Goal: Task Accomplishment & Management: Complete application form

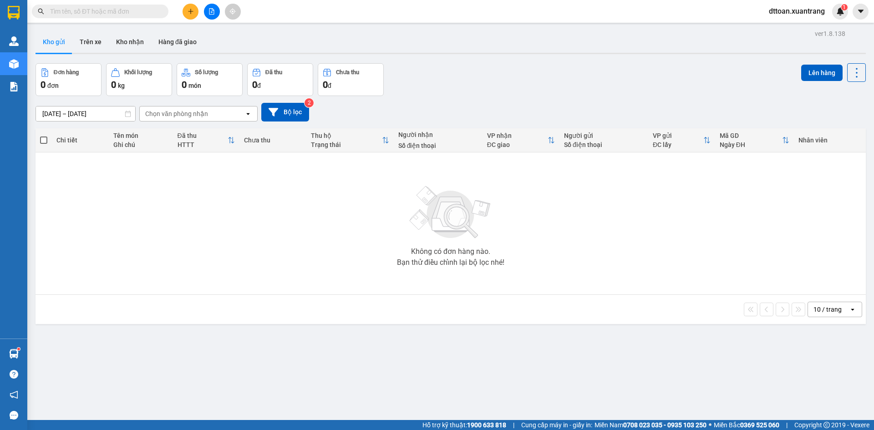
click at [83, 9] on input "text" at bounding box center [103, 11] width 107 height 10
paste input "0963611816"
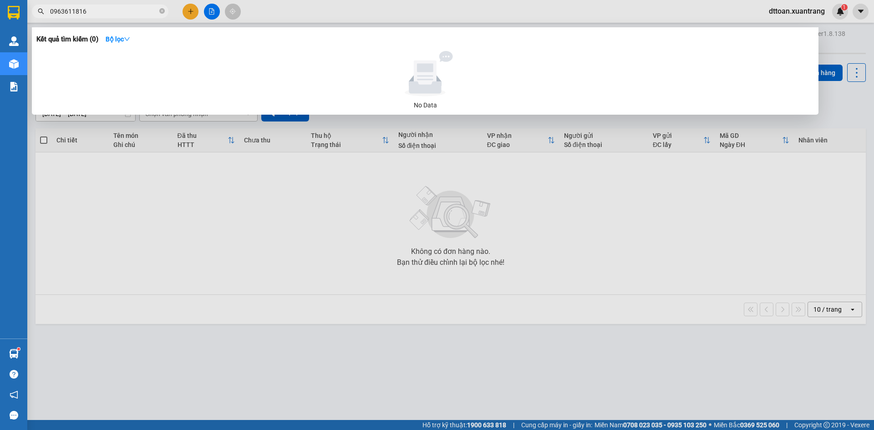
click at [115, 7] on input "0963611816" at bounding box center [103, 11] width 107 height 10
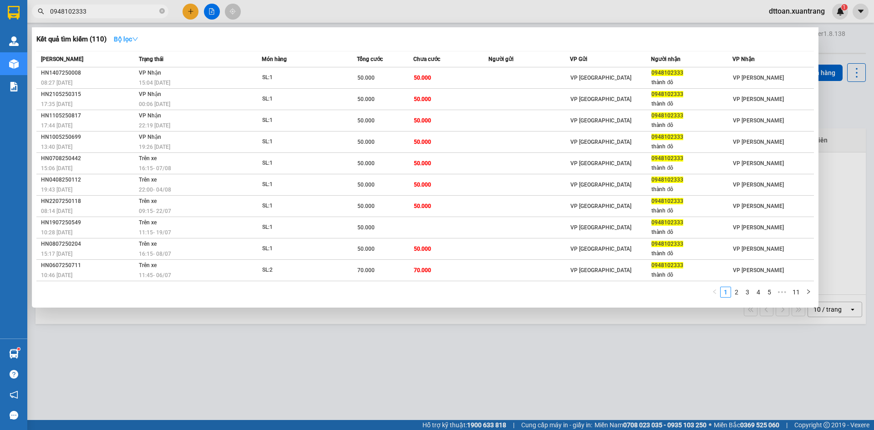
type input "0948102333"
click at [131, 41] on strong "Bộ lọc" at bounding box center [126, 39] width 25 height 7
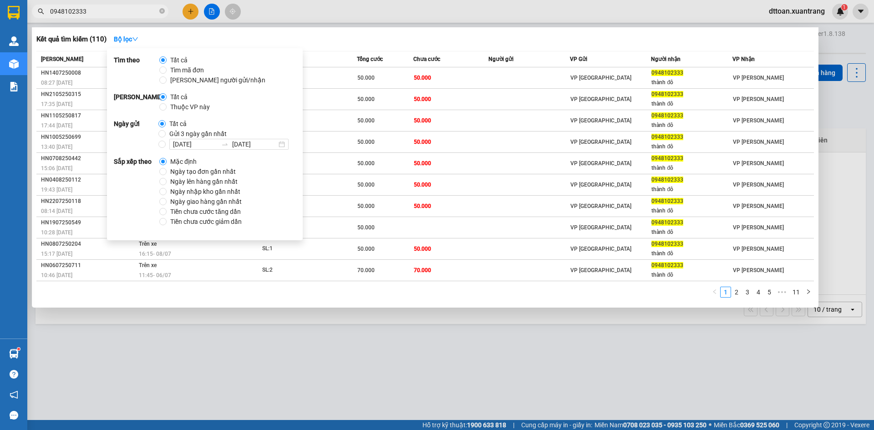
click at [187, 130] on span "Gửi 3 ngày gần nhất" at bounding box center [198, 134] width 65 height 10
click at [166, 130] on input "Gửi 3 ngày gần nhất" at bounding box center [161, 133] width 7 height 7
radio input "true"
radio input "false"
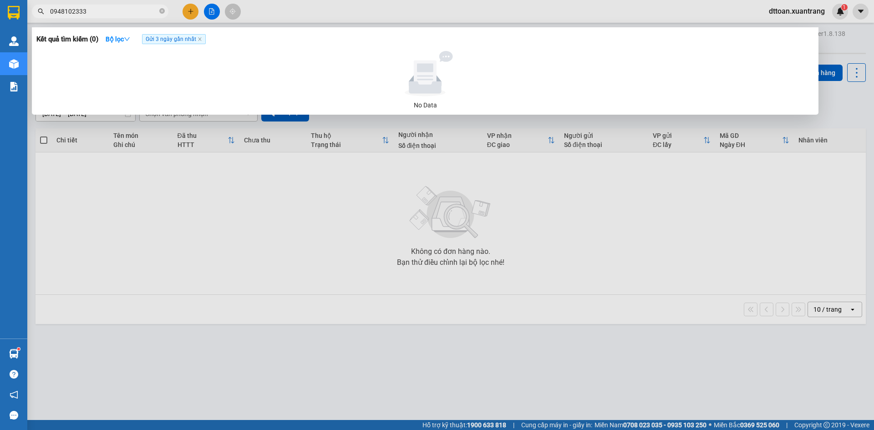
click at [107, 10] on input "0948102333" at bounding box center [103, 11] width 107 height 10
click at [88, 22] on div at bounding box center [437, 215] width 874 height 430
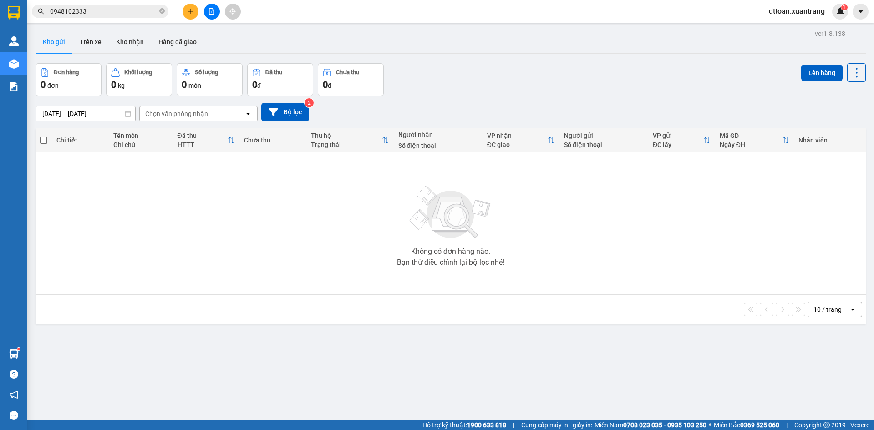
click at [95, 10] on input "0948102333" at bounding box center [103, 11] width 107 height 10
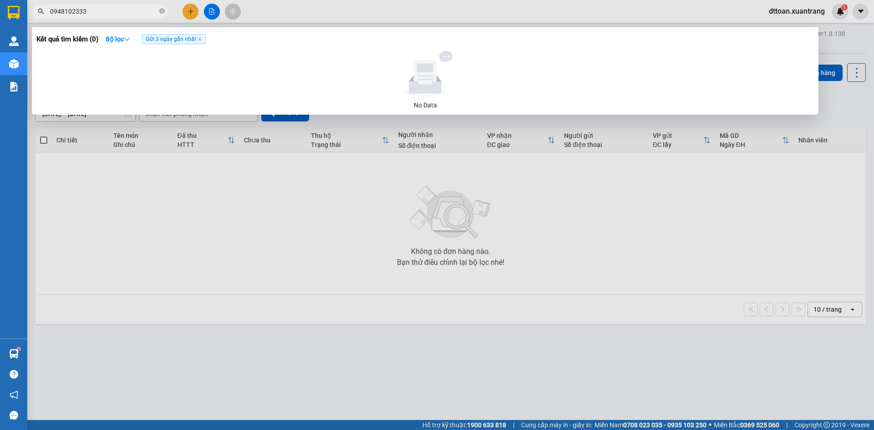
click at [95, 10] on input "0948102333" at bounding box center [103, 11] width 107 height 10
type input "t"
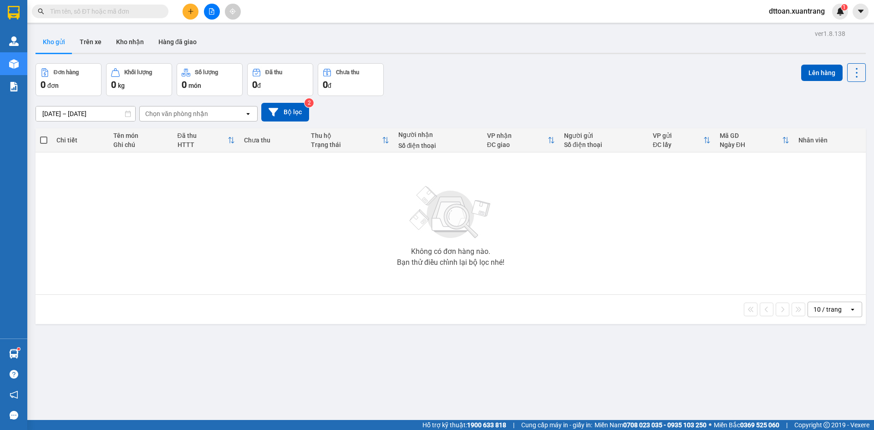
type input "t"
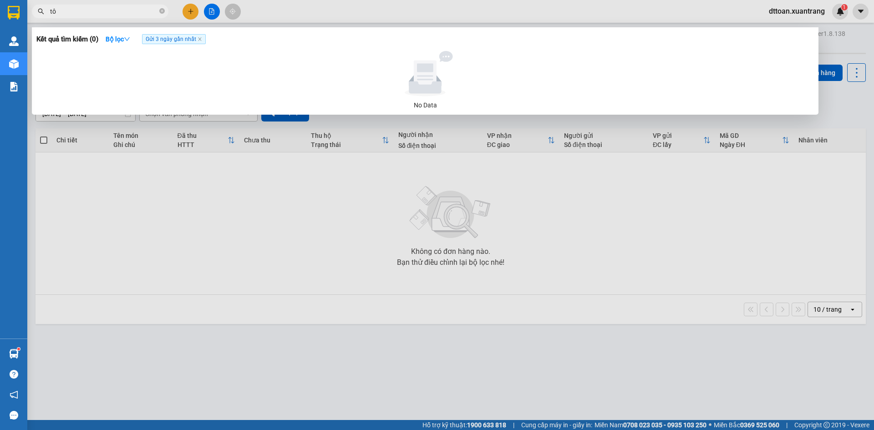
type input "t"
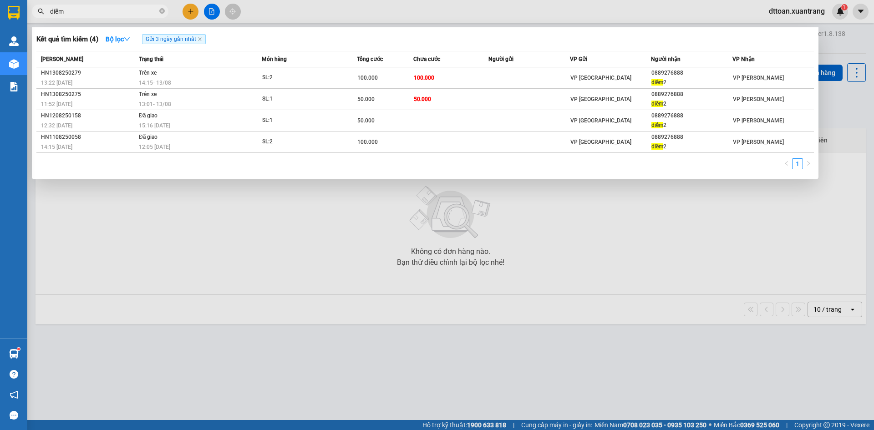
type input "diễm"
click at [182, 301] on div at bounding box center [437, 215] width 874 height 430
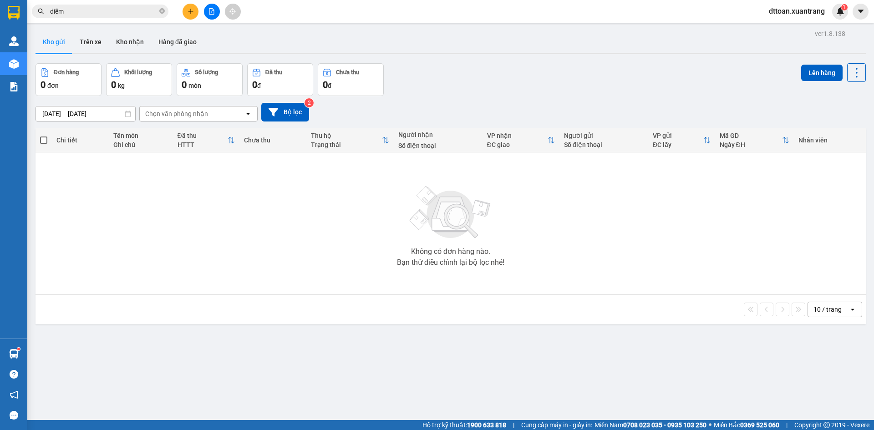
click at [219, 11] on button at bounding box center [212, 12] width 16 height 16
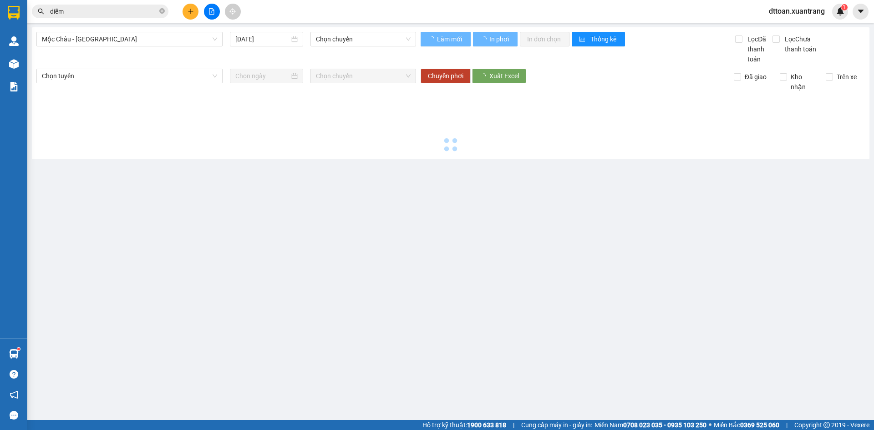
click at [109, 26] on main "[GEOGRAPHIC_DATA] - [GEOGRAPHIC_DATA] [DATE] Chọn chuyến Làm mới In phơi In đơn…" at bounding box center [437, 210] width 874 height 420
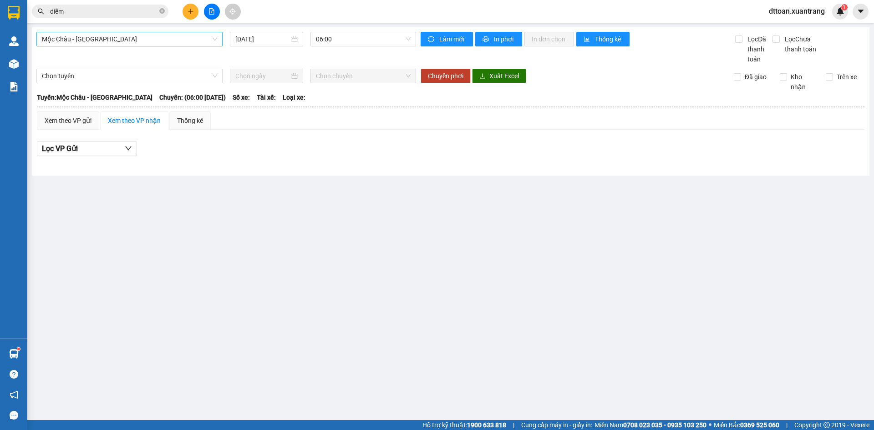
click at [107, 36] on span "Mộc Châu - [GEOGRAPHIC_DATA]" at bounding box center [129, 39] width 175 height 14
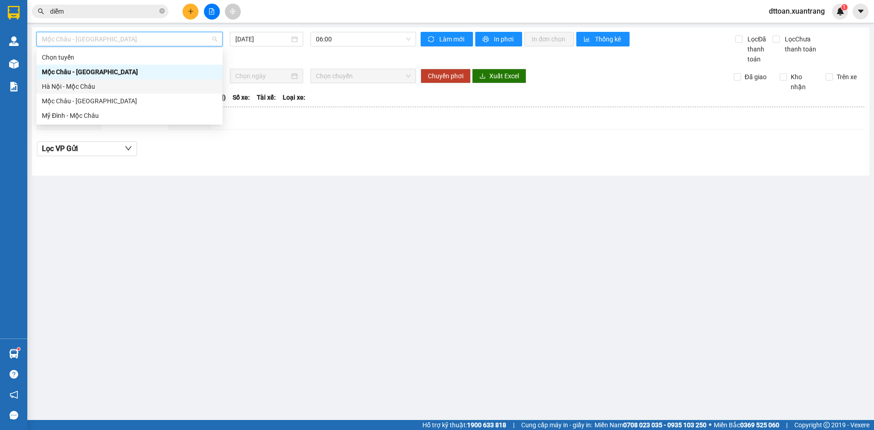
click at [85, 85] on div "Hà Nội - Mộc Châu" at bounding box center [129, 86] width 175 height 10
type input "[DATE]"
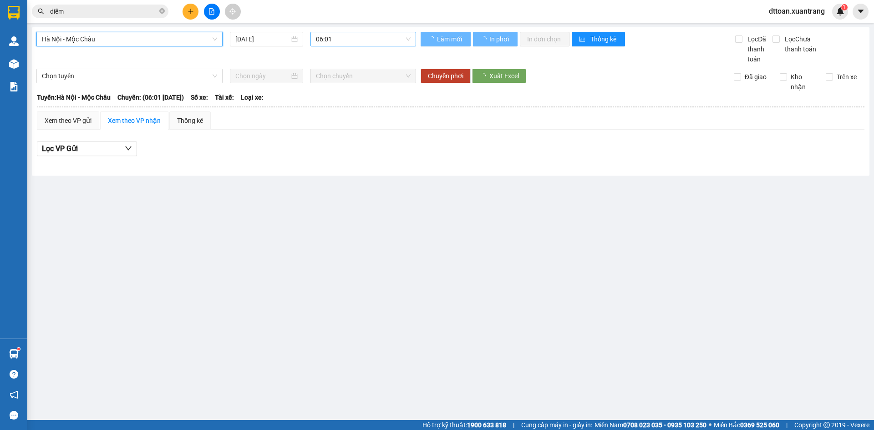
click at [341, 34] on span "06:01" at bounding box center [363, 39] width 95 height 14
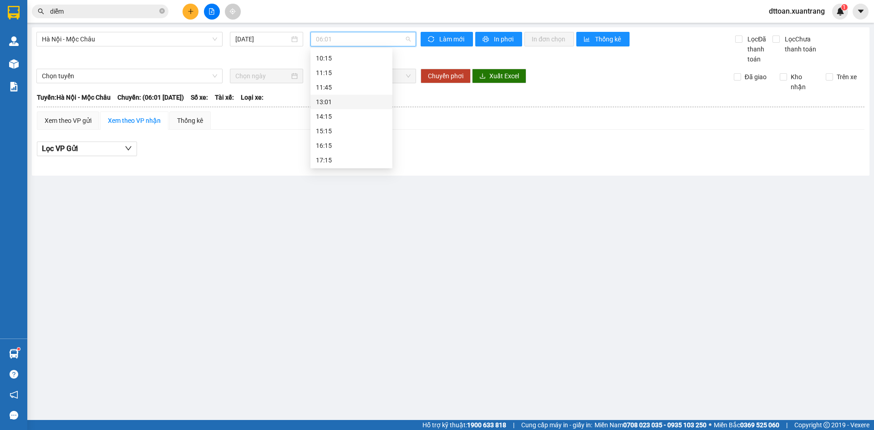
scroll to position [86, 0]
click at [334, 102] on div "11:45" at bounding box center [351, 103] width 71 height 10
click at [354, 43] on span "11:45" at bounding box center [363, 39] width 95 height 14
click at [348, 90] on div "11:15" at bounding box center [351, 88] width 71 height 10
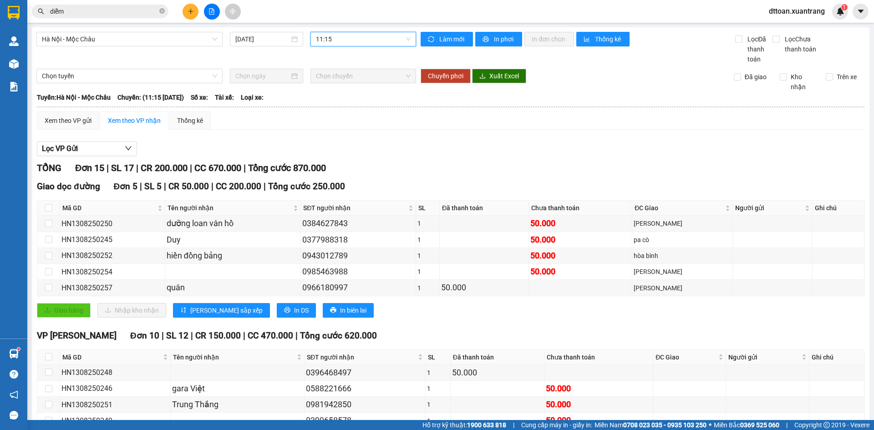
click at [355, 38] on span "11:15" at bounding box center [363, 39] width 95 height 14
click at [655, 158] on div "Lọc VP Gửi TỔNG Đơn 15 | SL 17 | CR 200.000 | CC 670.000 | Tổng cước 870.000 G…" at bounding box center [451, 347] width 828 height 421
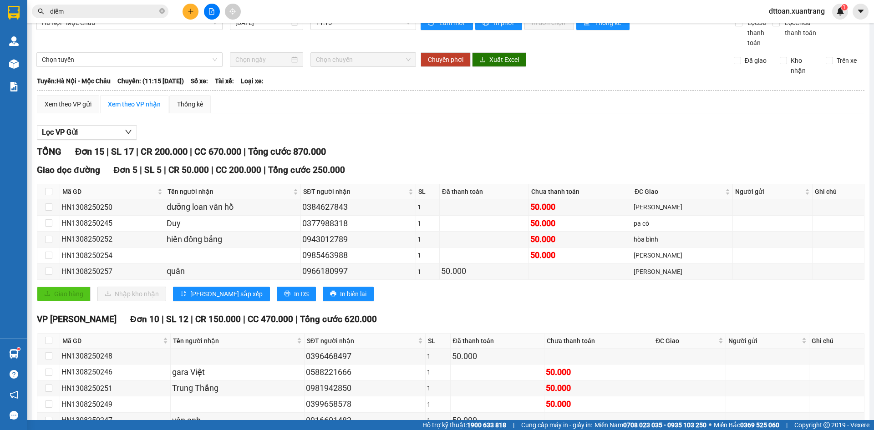
scroll to position [46, 0]
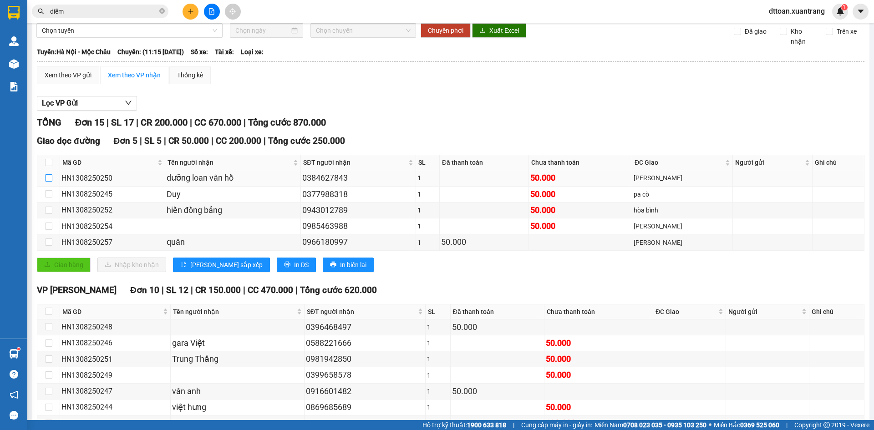
click at [50, 180] on input "checkbox" at bounding box center [48, 177] width 7 height 7
checkbox input "true"
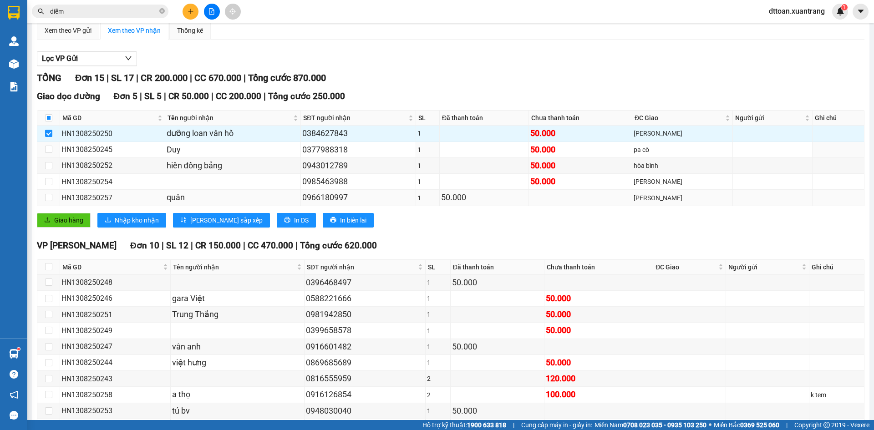
scroll to position [152, 0]
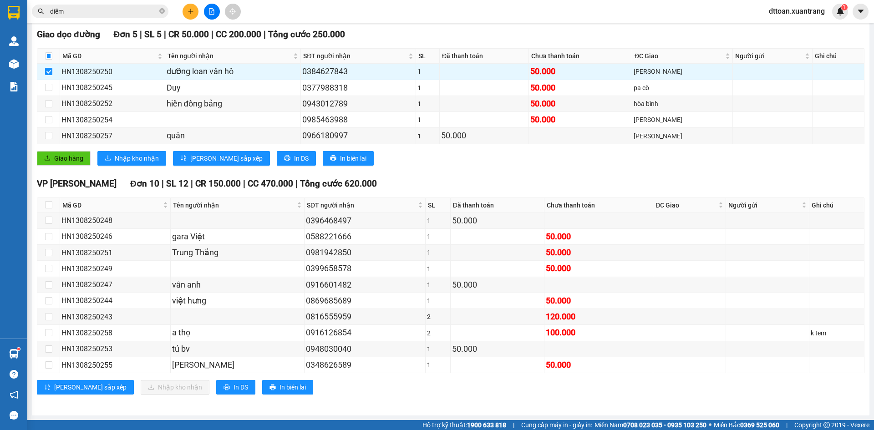
click at [116, 4] on div "Kết quả tìm kiếm ( 4 ) Bộ lọc Gửi 3 ngày gần nhất Mã ĐH Trạng thái Món hàng Tổn…" at bounding box center [89, 12] width 178 height 16
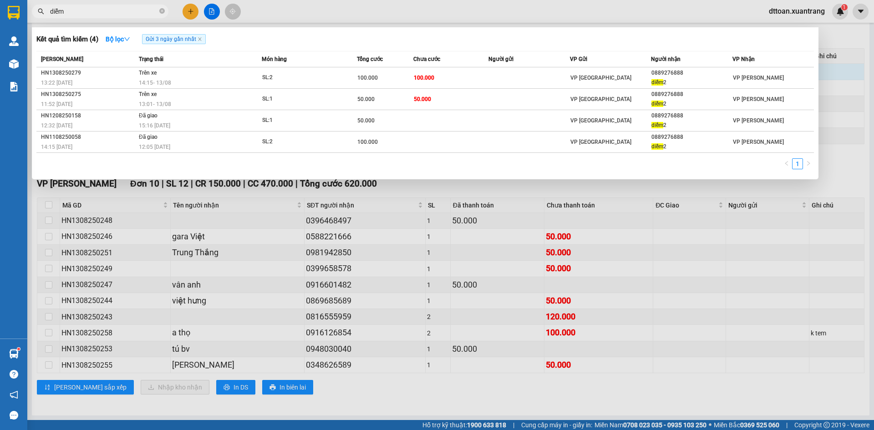
click at [111, 15] on input "diễm" at bounding box center [103, 11] width 107 height 10
paste input "0399658578"
click at [111, 13] on input "diễm0399658578" at bounding box center [103, 11] width 107 height 10
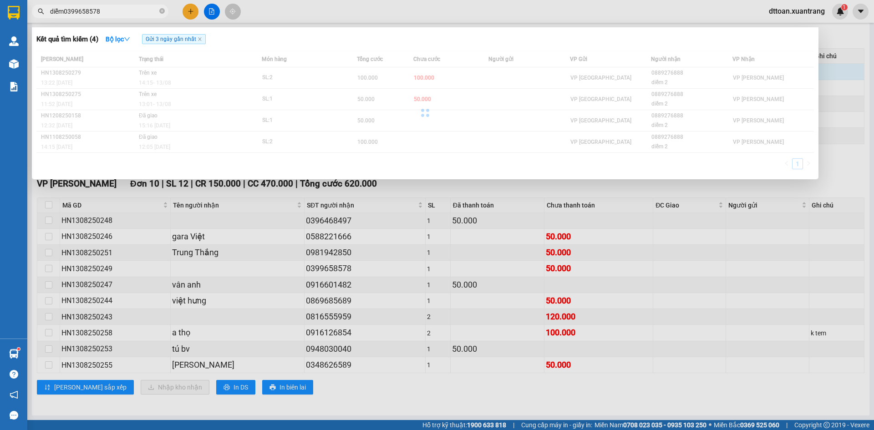
click at [111, 13] on input "diễm0399658578" at bounding box center [103, 11] width 107 height 10
paste input "text"
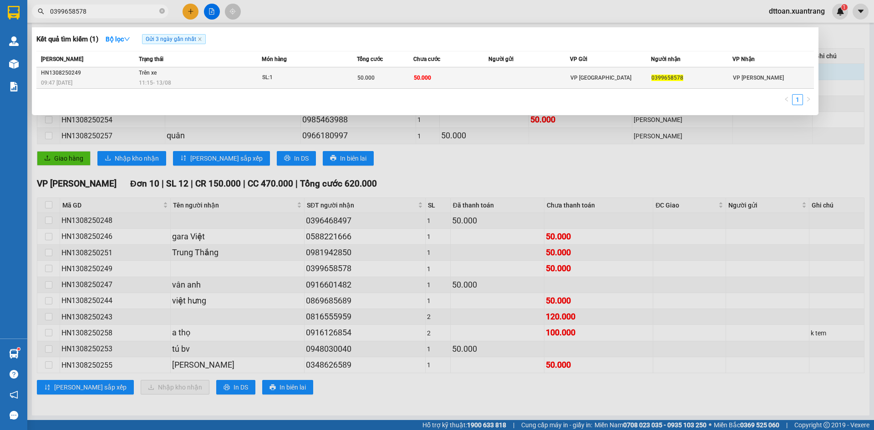
type input "0399658578"
click at [311, 78] on div "SL: 1" at bounding box center [296, 78] width 68 height 10
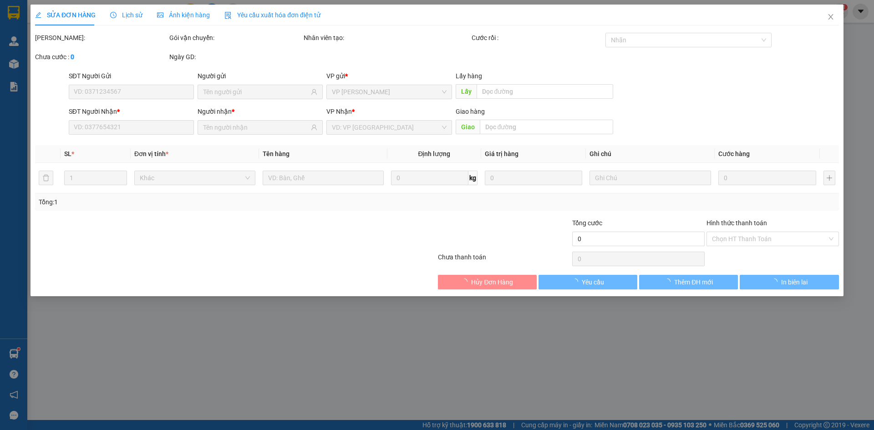
type input "0399658578"
type input "50.000"
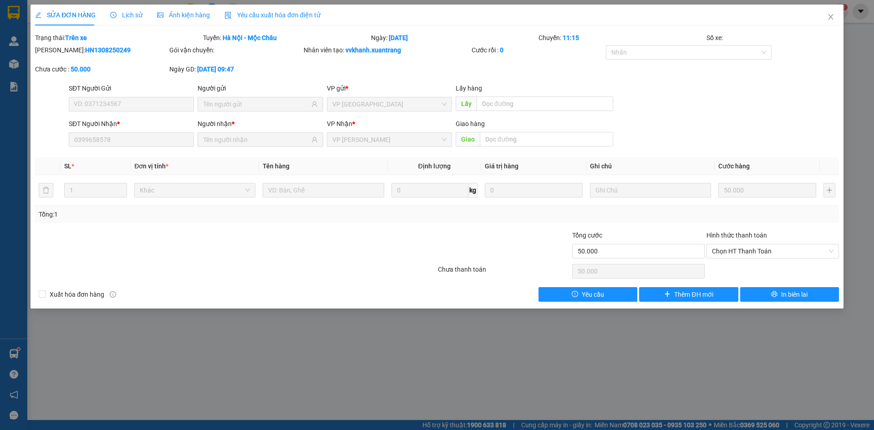
click at [171, 21] on div "Ảnh kiện hàng" at bounding box center [183, 15] width 53 height 21
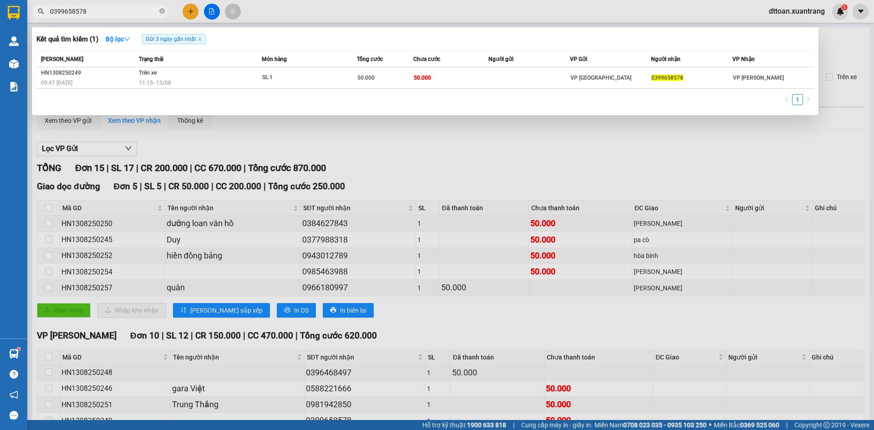
click at [126, 15] on input "0399658578" at bounding box center [103, 11] width 107 height 10
click at [95, 8] on input "0399658578" at bounding box center [103, 11] width 107 height 10
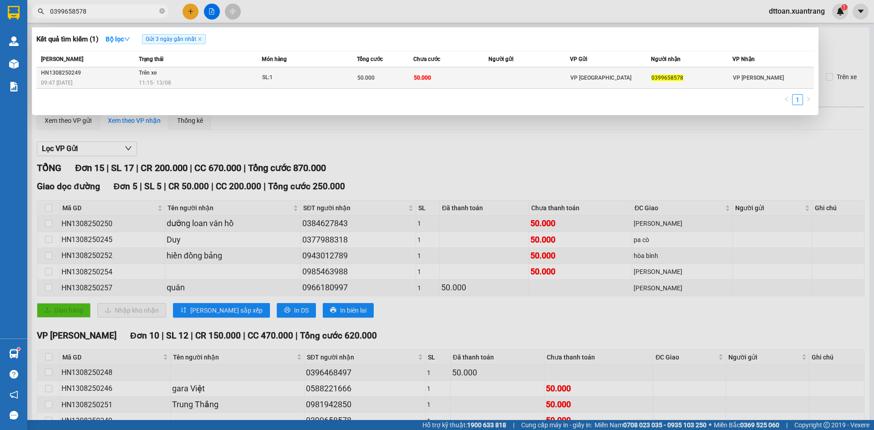
click at [344, 71] on td "SL: 1" at bounding box center [309, 77] width 95 height 21
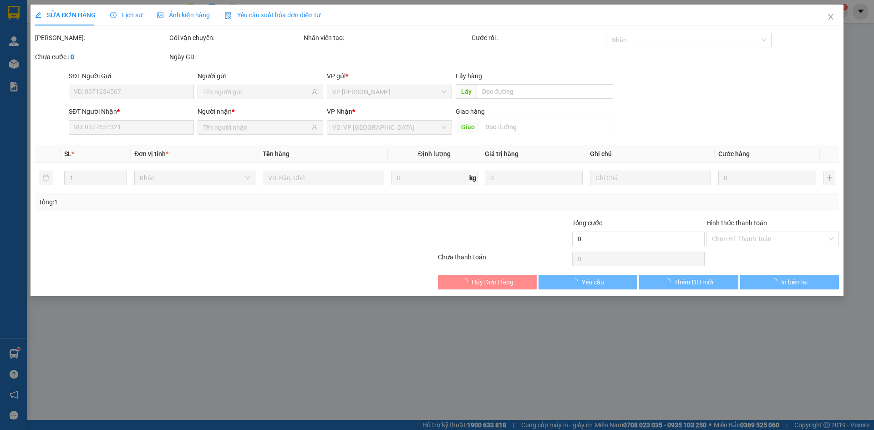
type input "0399658578"
type input "50.000"
